Goal: Navigation & Orientation: Find specific page/section

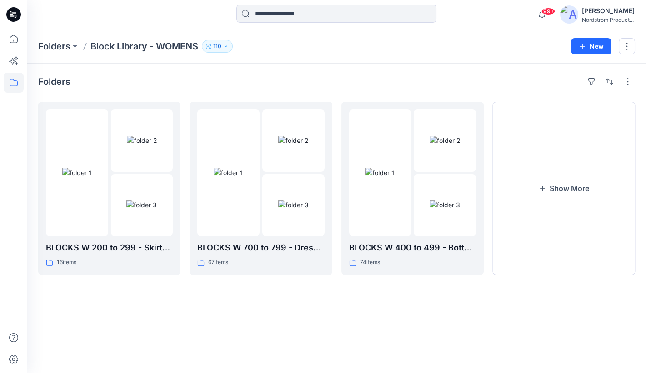
click at [133, 40] on p "Block Library - WOMENS" at bounding box center [144, 46] width 108 height 13
click at [134, 42] on p "Block Library - WOMENS" at bounding box center [144, 46] width 108 height 13
click at [135, 45] on p "Block Library - WOMENS" at bounding box center [144, 46] width 108 height 13
click at [171, 45] on p "Block Library - WOMENS" at bounding box center [144, 46] width 108 height 13
click at [124, 45] on p "Block Library - WOMENS" at bounding box center [144, 46] width 108 height 13
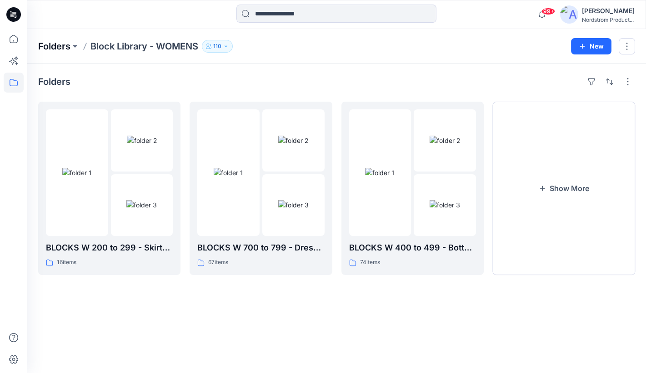
click at [56, 45] on p "Folders" at bounding box center [54, 46] width 32 height 13
click at [549, 199] on button "Show More" at bounding box center [563, 189] width 142 height 174
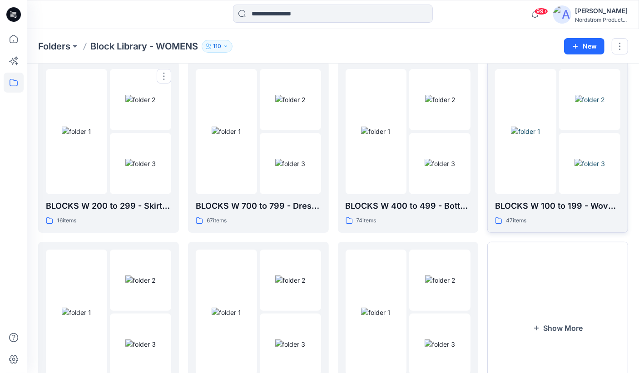
scroll to position [41, 0]
click at [575, 159] on img at bounding box center [590, 164] width 30 height 10
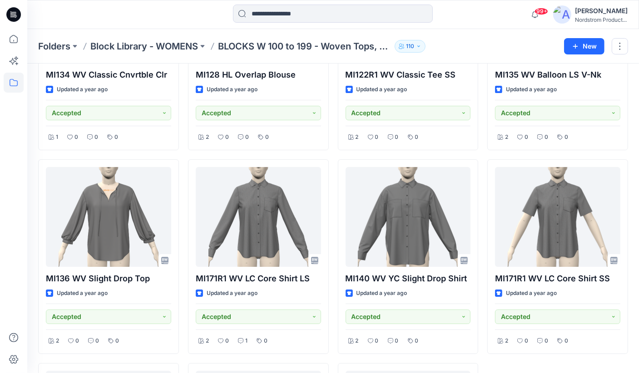
scroll to position [1642, 0]
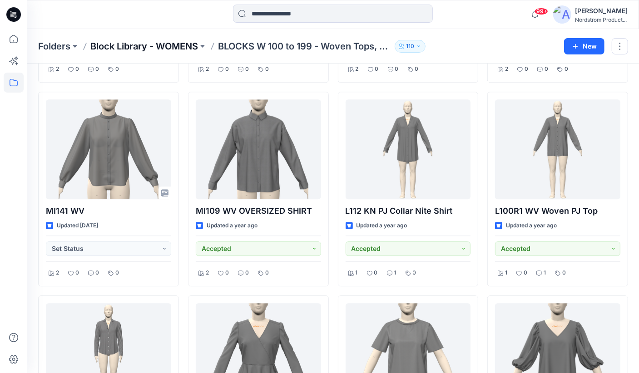
click at [191, 47] on p "Block Library - WOMENS" at bounding box center [144, 46] width 108 height 13
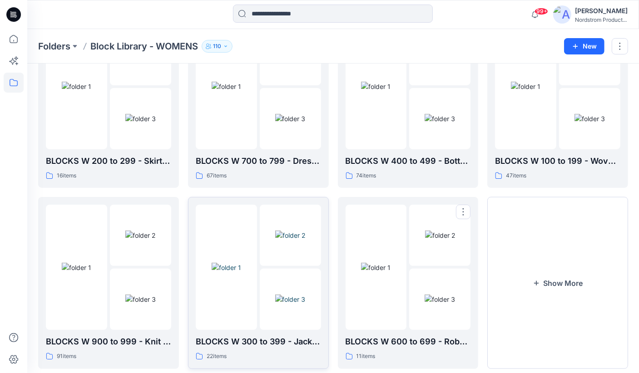
scroll to position [84, 0]
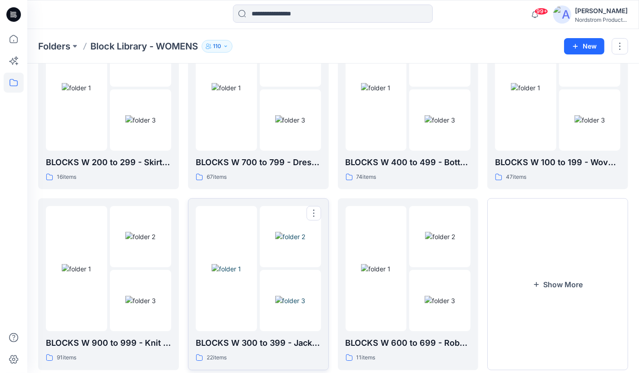
click at [275, 296] on img at bounding box center [290, 301] width 30 height 10
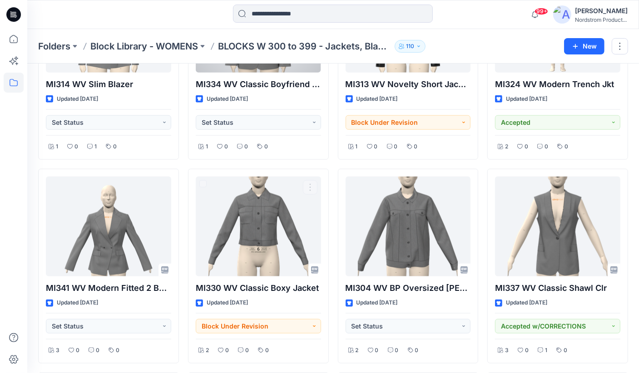
scroll to position [261, 0]
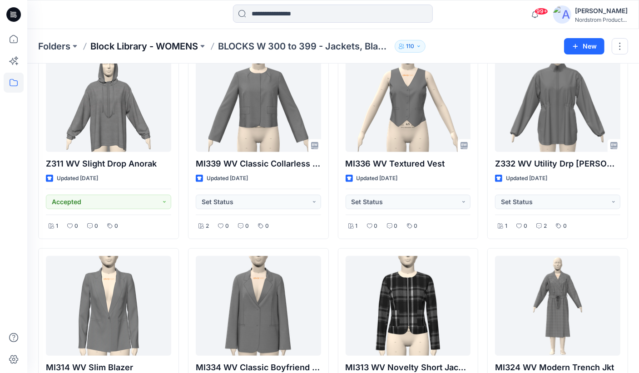
click at [168, 42] on p "Block Library - WOMENS" at bounding box center [144, 46] width 108 height 13
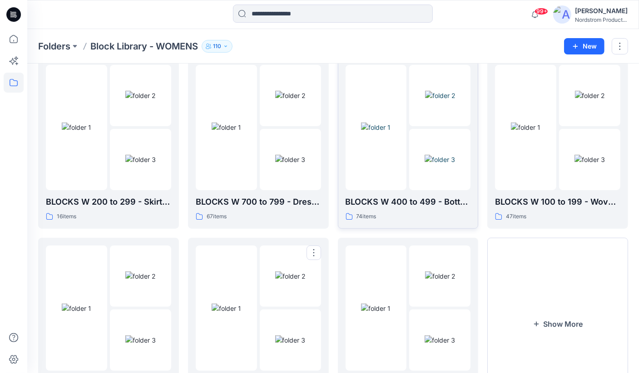
scroll to position [29, 0]
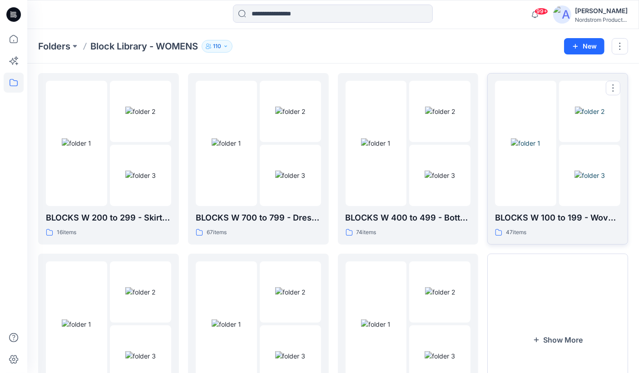
click at [536, 141] on img at bounding box center [526, 144] width 30 height 10
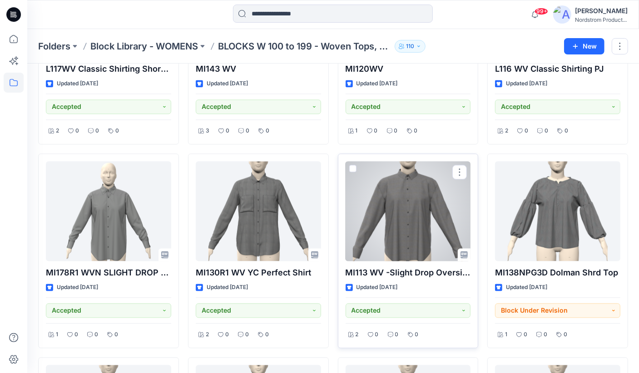
scroll to position [1174, 0]
